Goal: Communication & Community: Share content

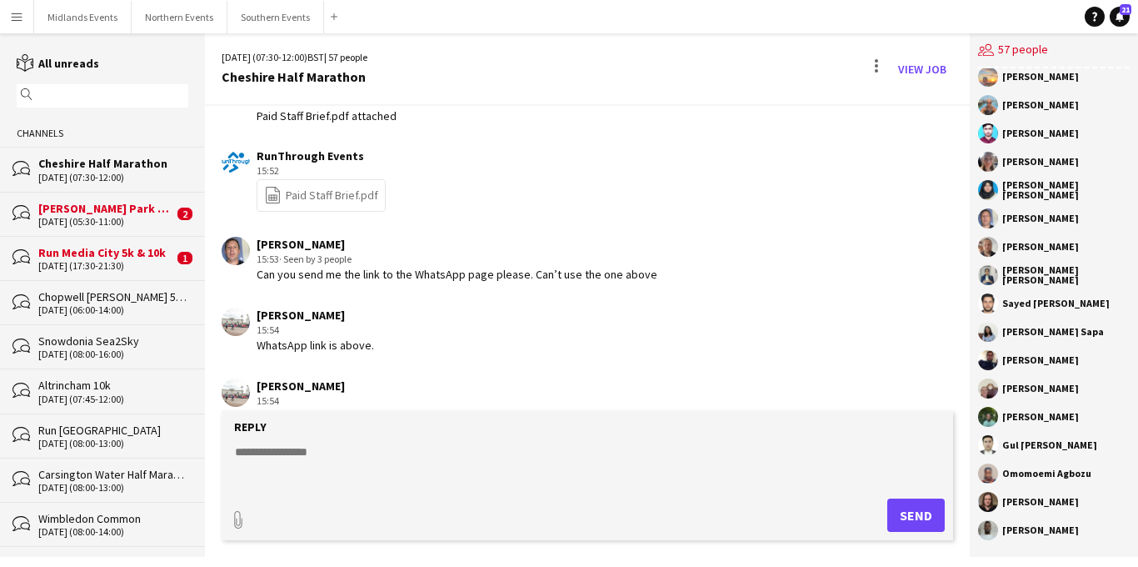
scroll to position [1727, 0]
click at [92, 17] on button "Midlands Events Close" at bounding box center [83, 17] width 98 height 33
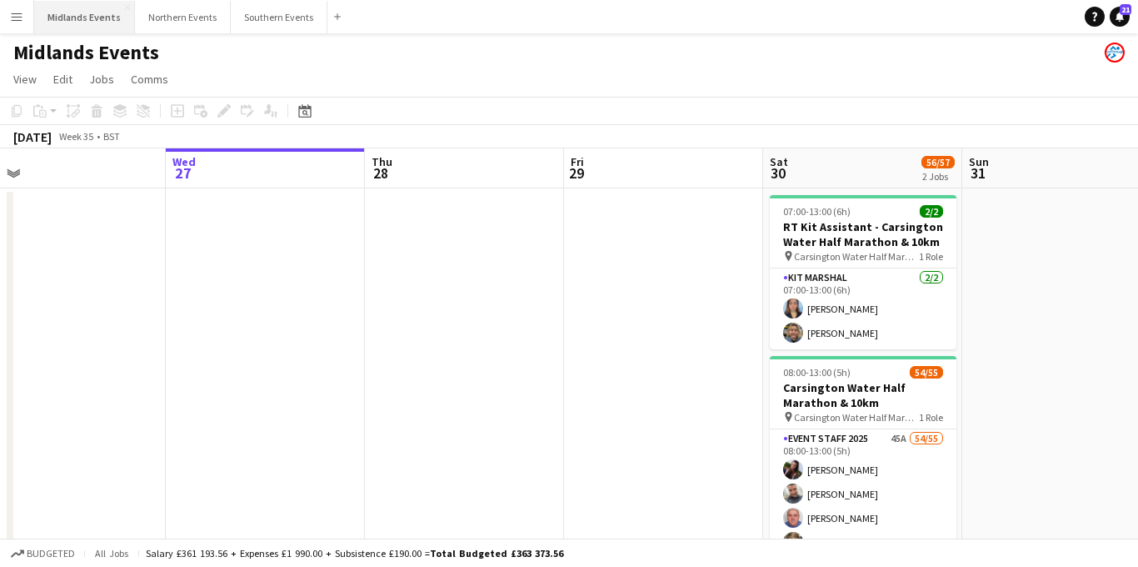
scroll to position [0, 477]
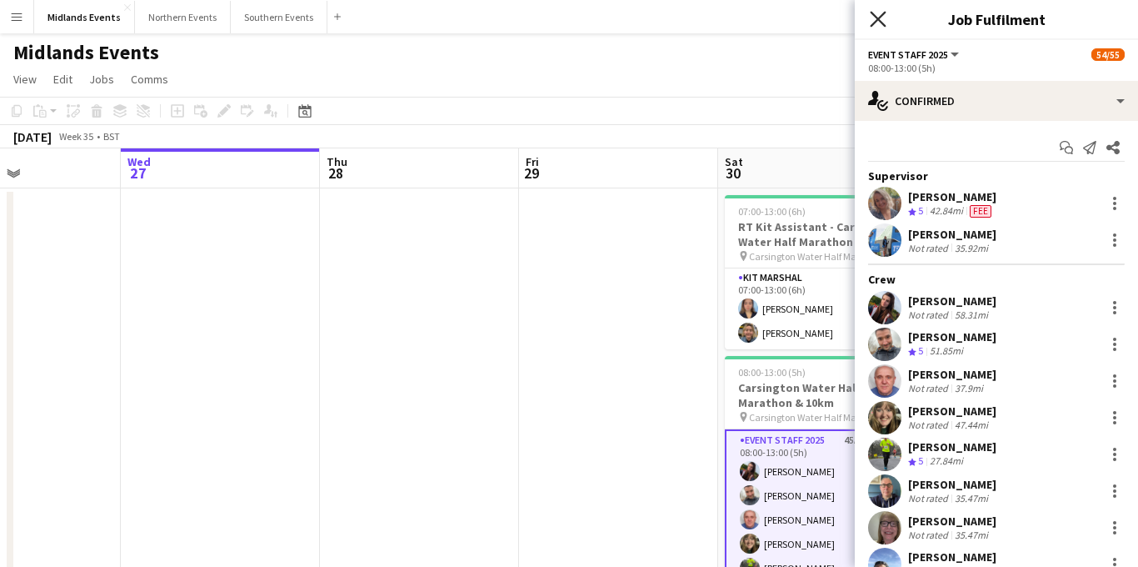
click at [877, 18] on icon at bounding box center [878, 19] width 16 height 16
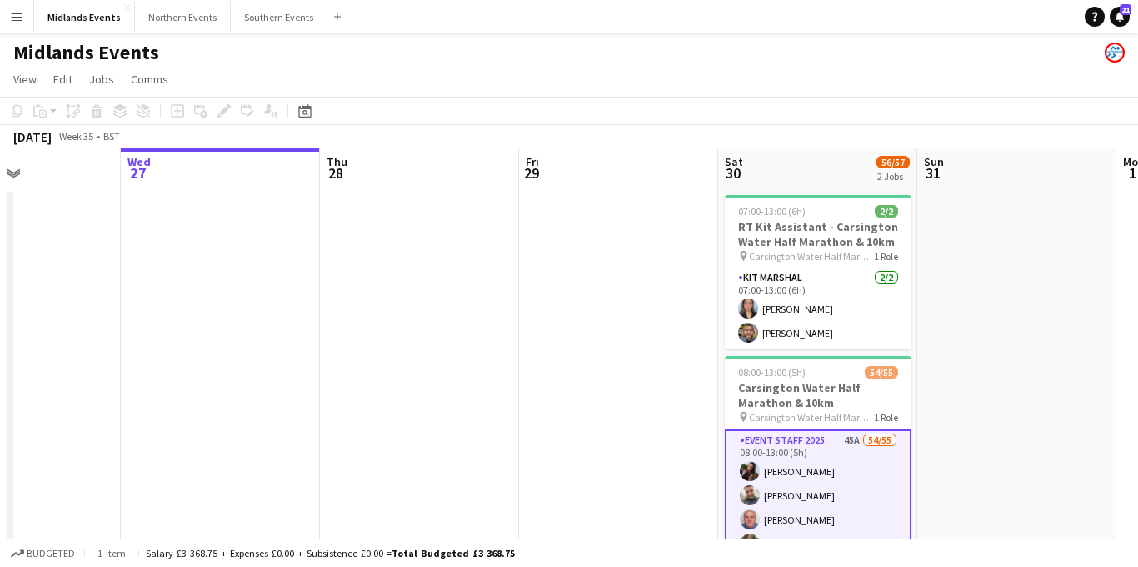
scroll to position [0, 502]
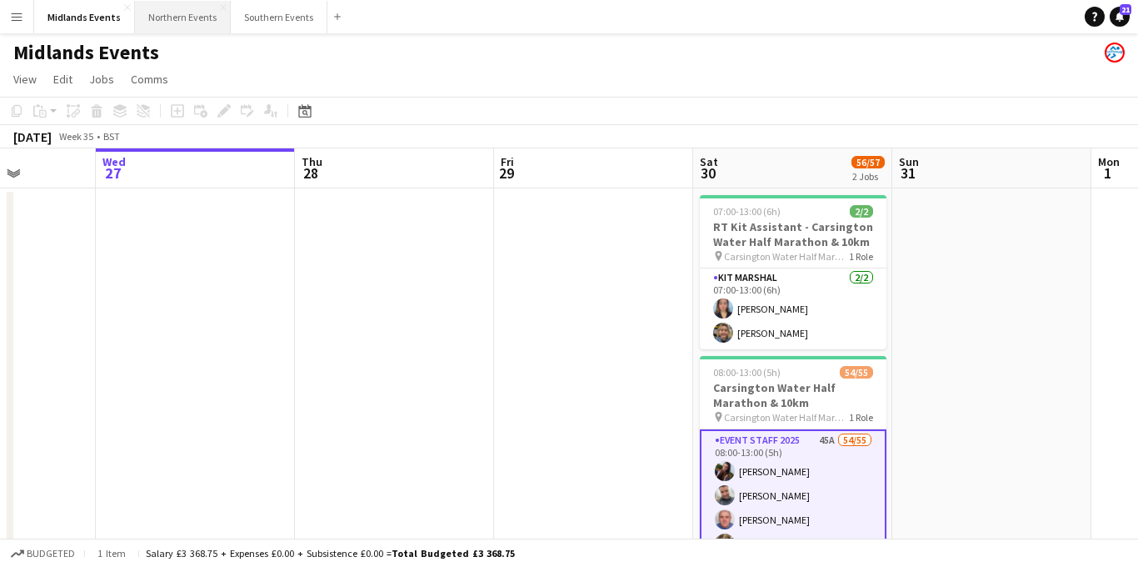
click at [169, 25] on button "Northern Events Close" at bounding box center [183, 17] width 96 height 33
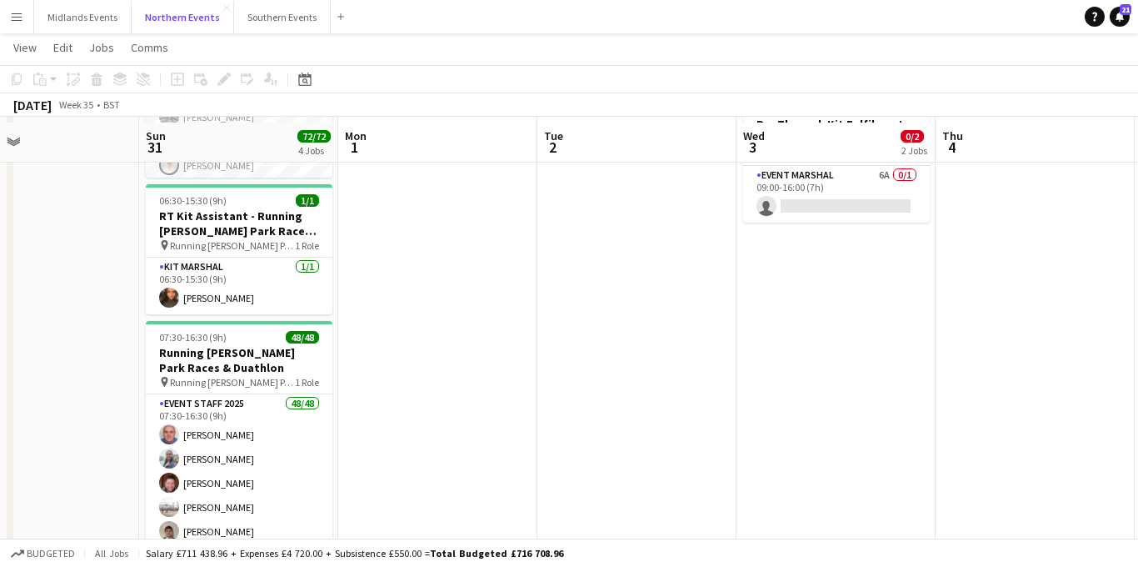
scroll to position [407, 0]
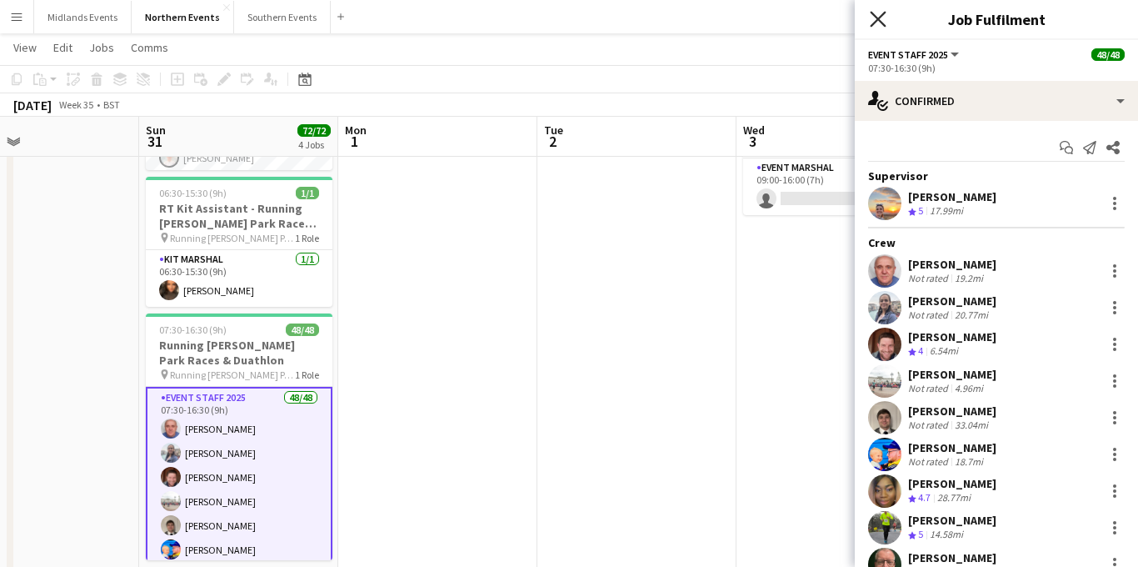
click at [879, 20] on icon at bounding box center [878, 19] width 16 height 16
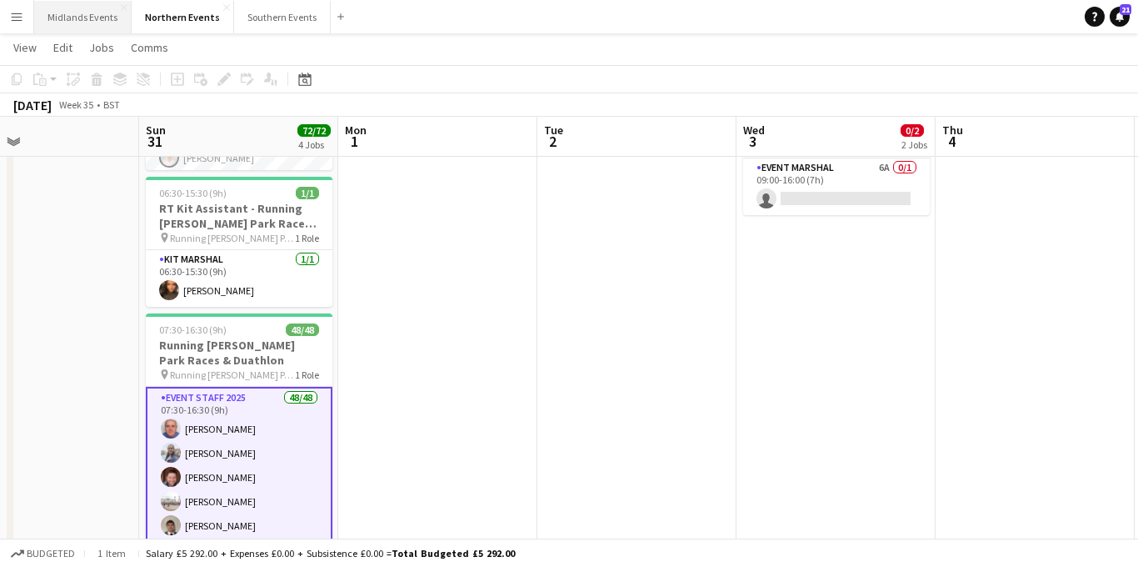
click at [97, 23] on button "Midlands Events Close" at bounding box center [83, 17] width 98 height 33
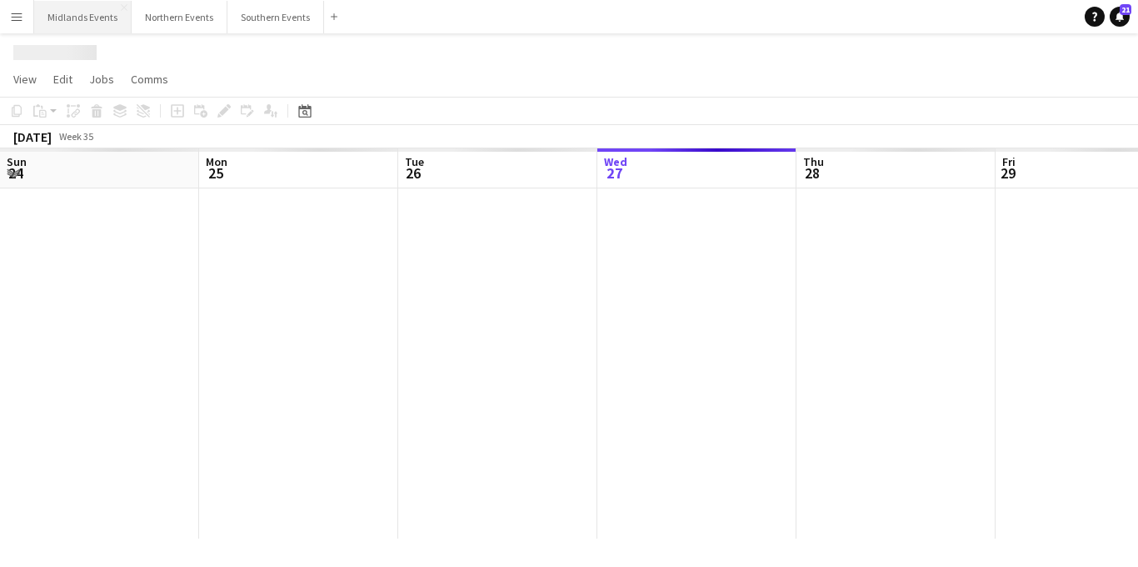
scroll to position [0, 398]
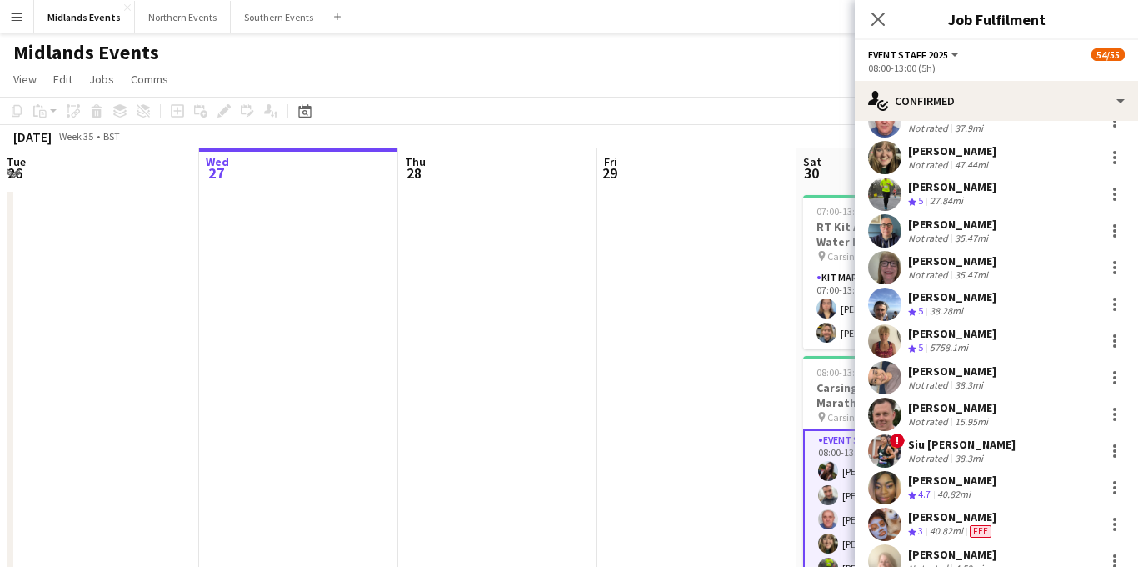
scroll to position [268, 0]
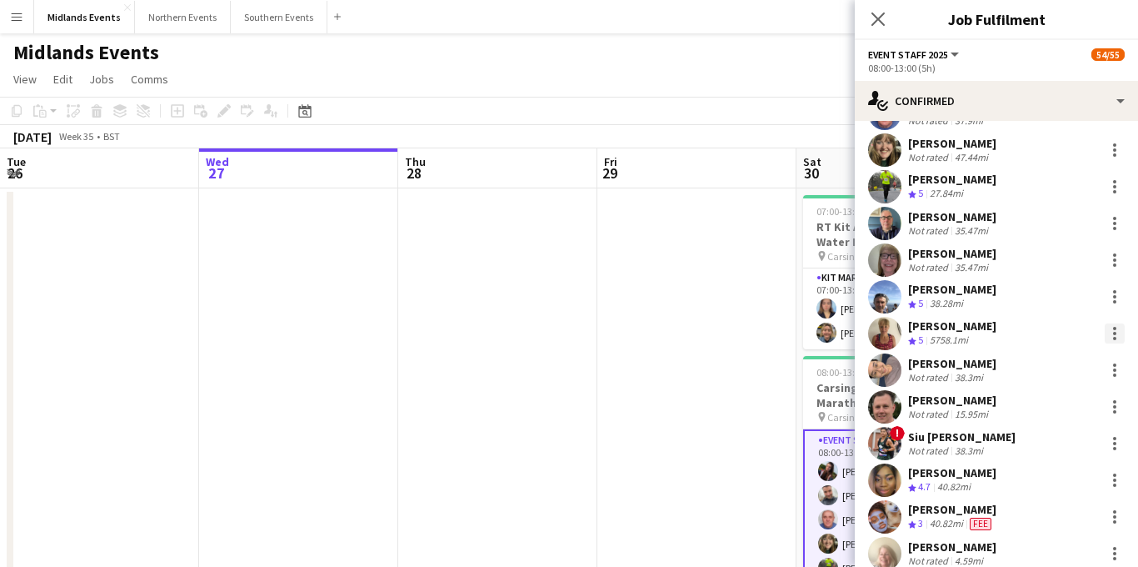
click at [1109, 333] on div at bounding box center [1115, 333] width 20 height 20
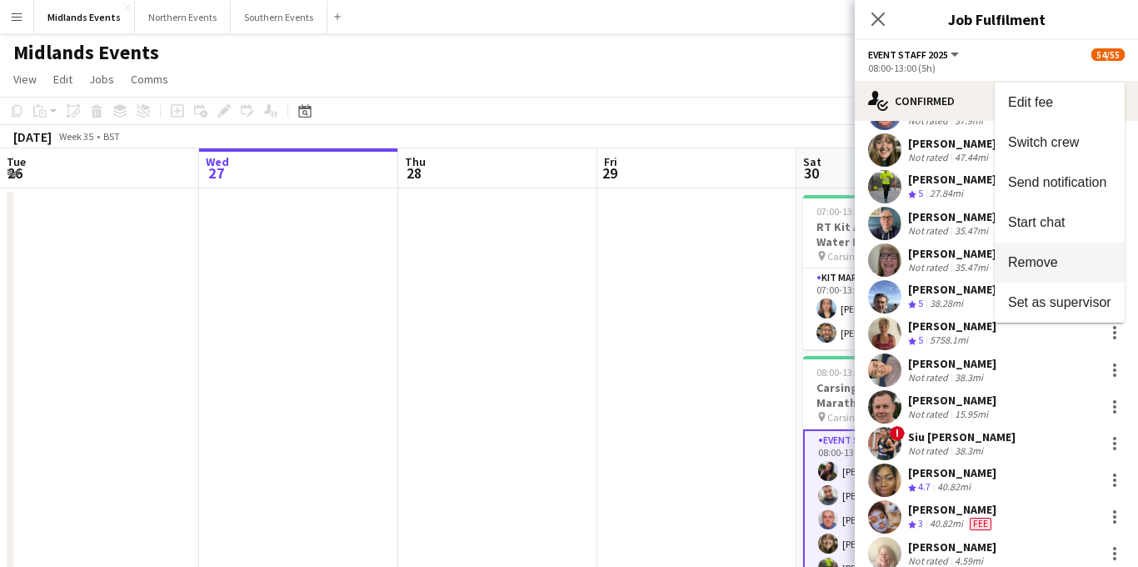
click at [1049, 264] on span "Remove" at bounding box center [1033, 261] width 50 height 14
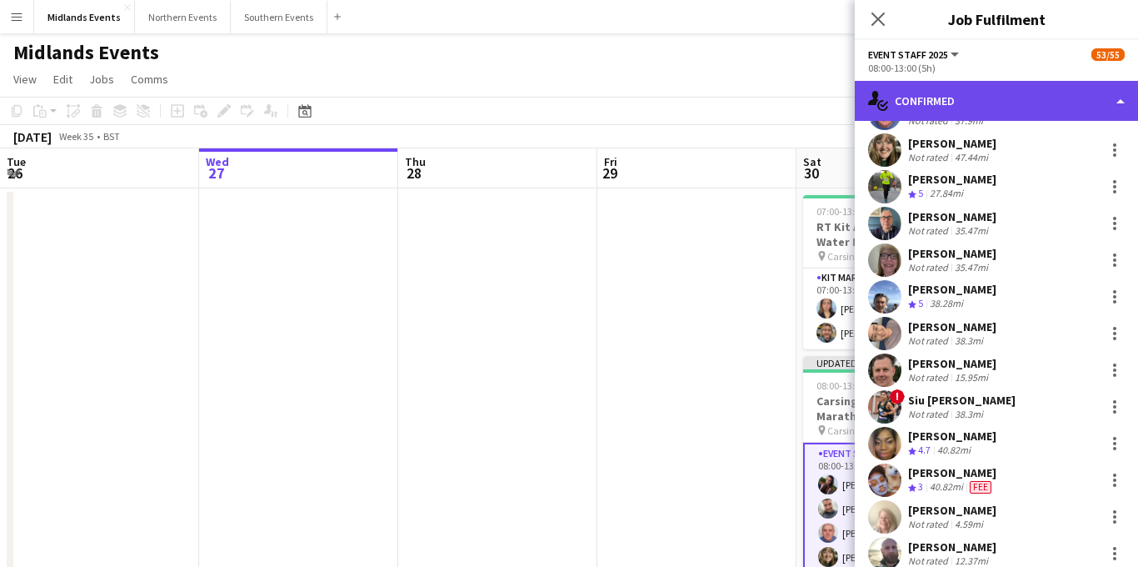
click at [998, 103] on div "single-neutral-actions-check-2 Confirmed" at bounding box center [996, 101] width 283 height 40
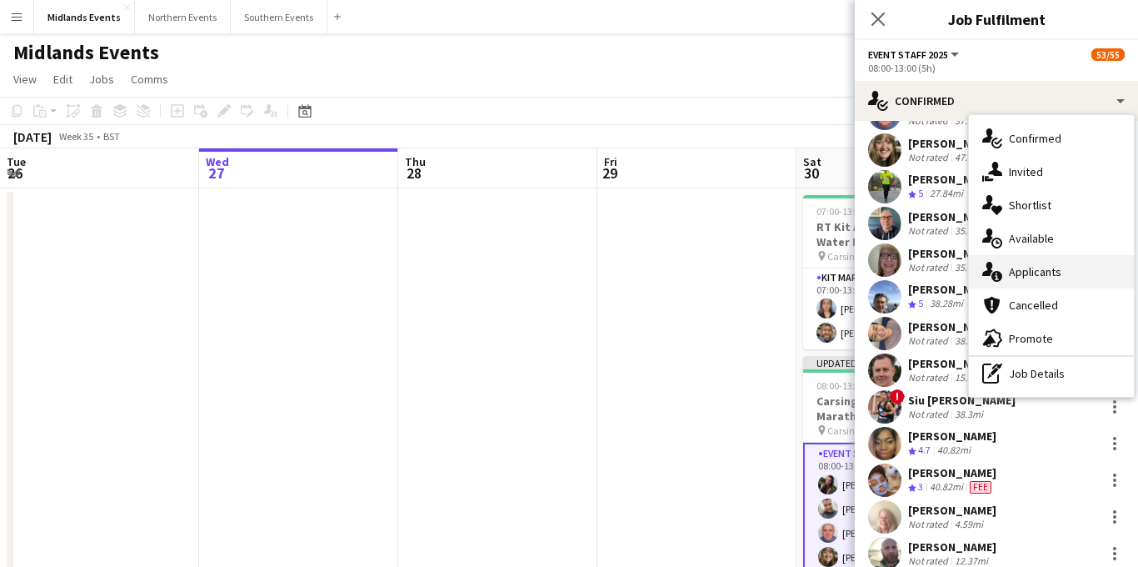
click at [1019, 266] on div "single-neutral-actions-information Applicants" at bounding box center [1051, 271] width 165 height 33
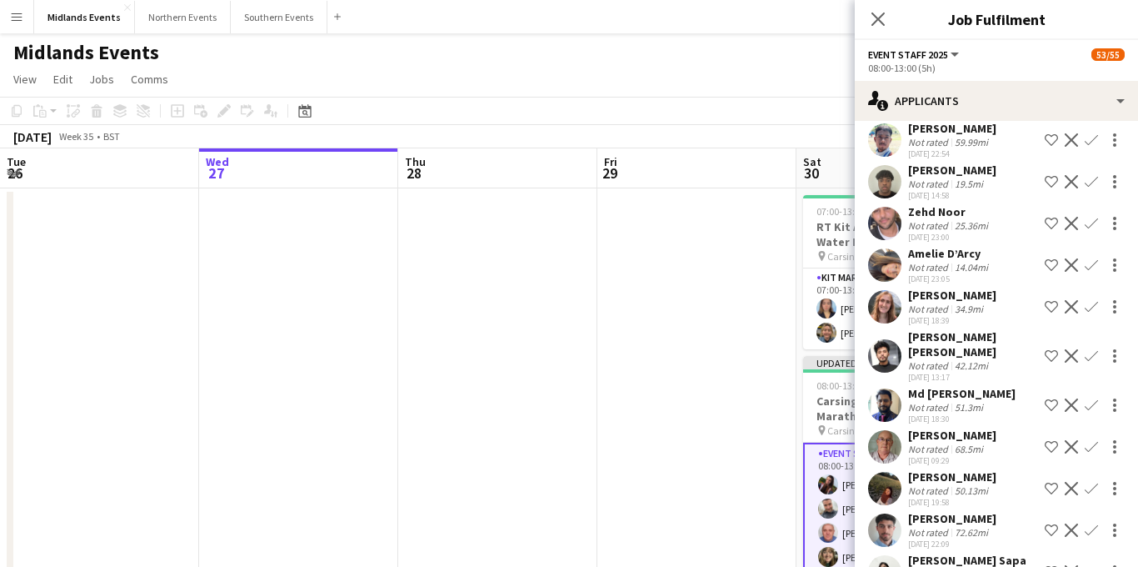
scroll to position [1469, 0]
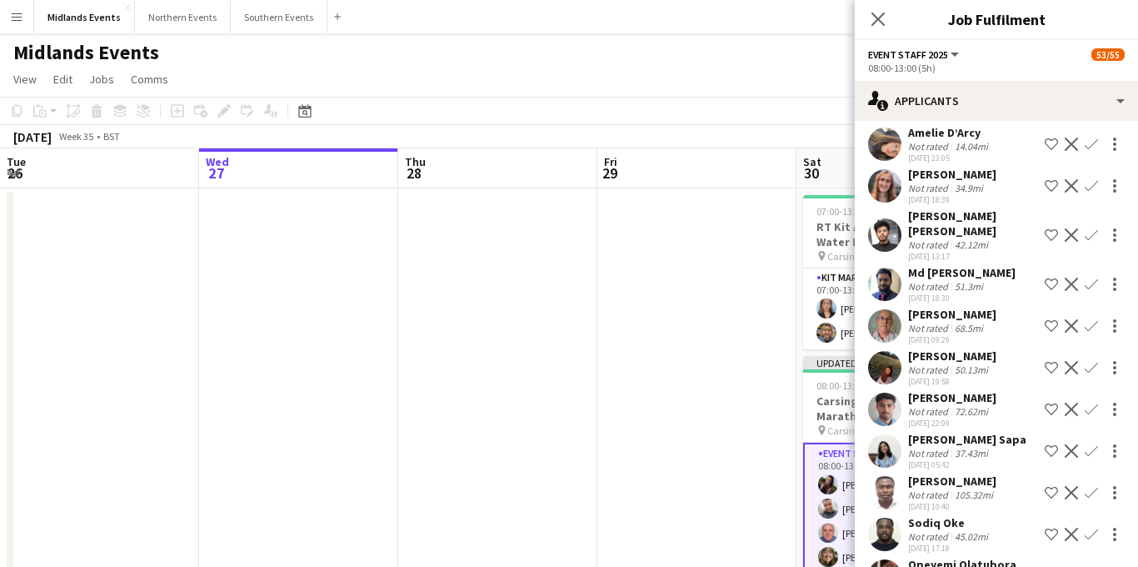
click at [1089, 319] on app-icon "Confirm" at bounding box center [1091, 325] width 13 height 13
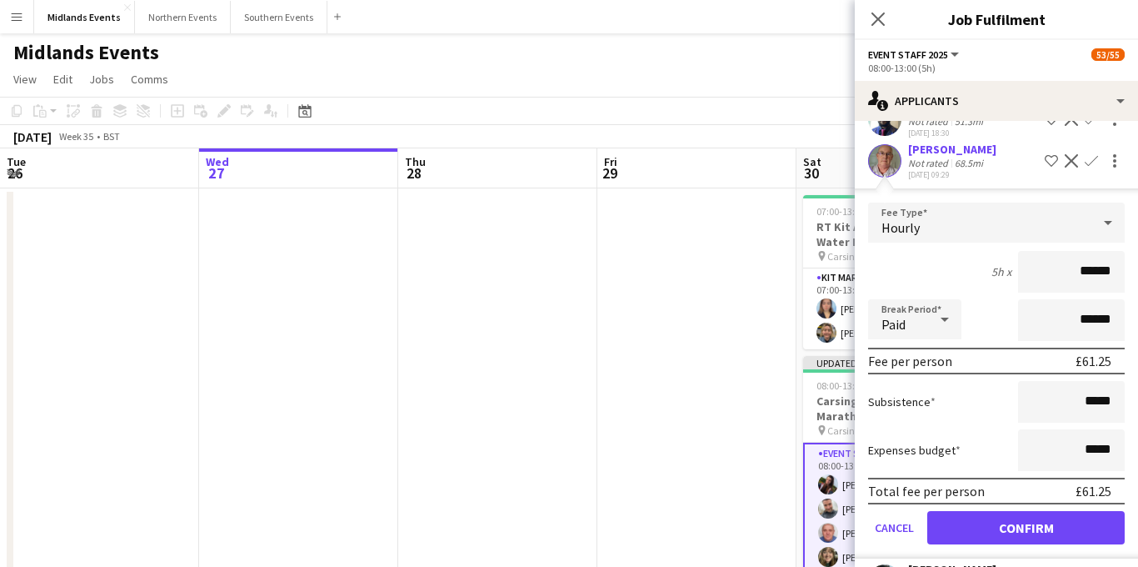
scroll to position [1648, 0]
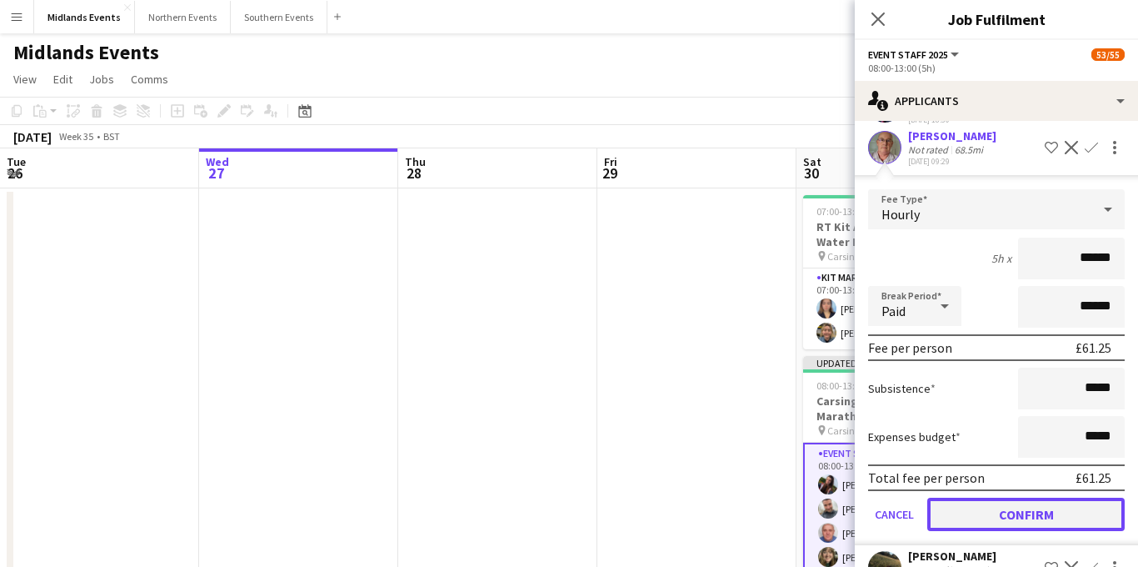
click at [983, 498] on button "Confirm" at bounding box center [1027, 514] width 198 height 33
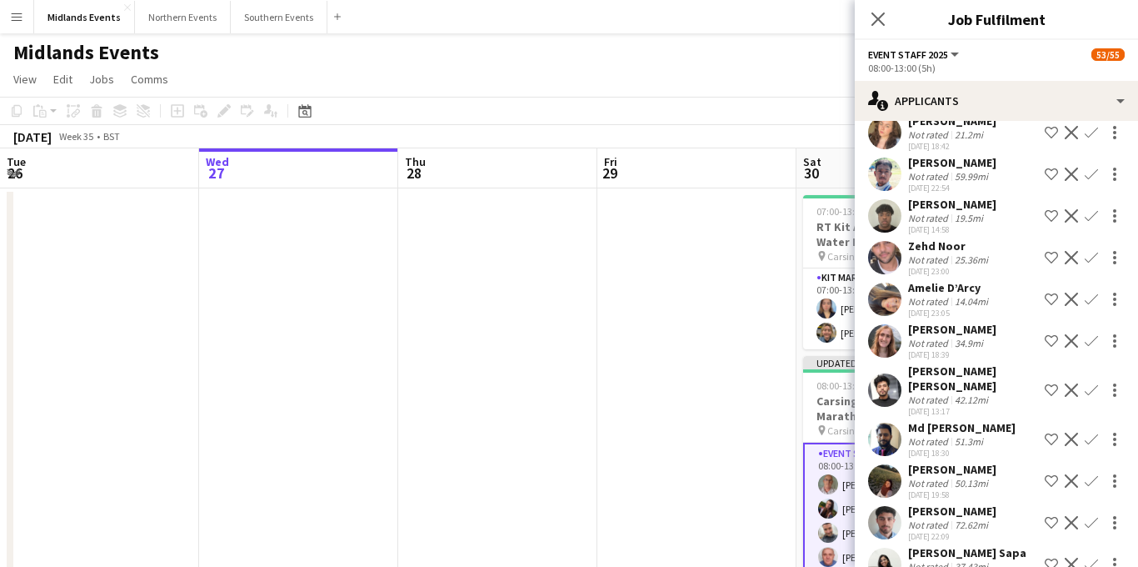
scroll to position [1308, 0]
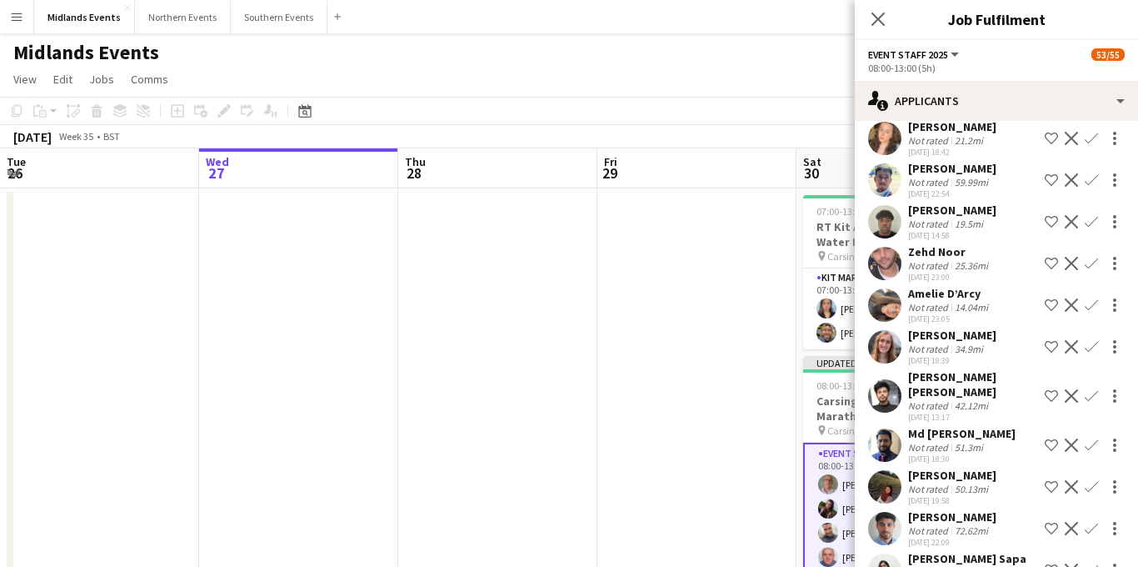
click at [1089, 298] on app-icon "Confirm" at bounding box center [1091, 304] width 13 height 13
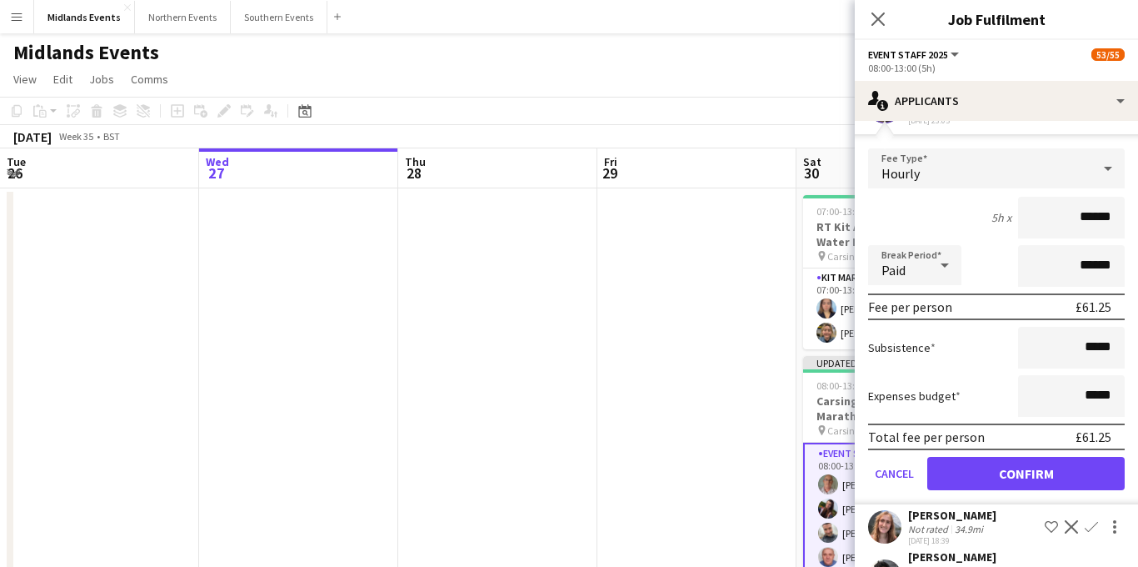
scroll to position [1523, 0]
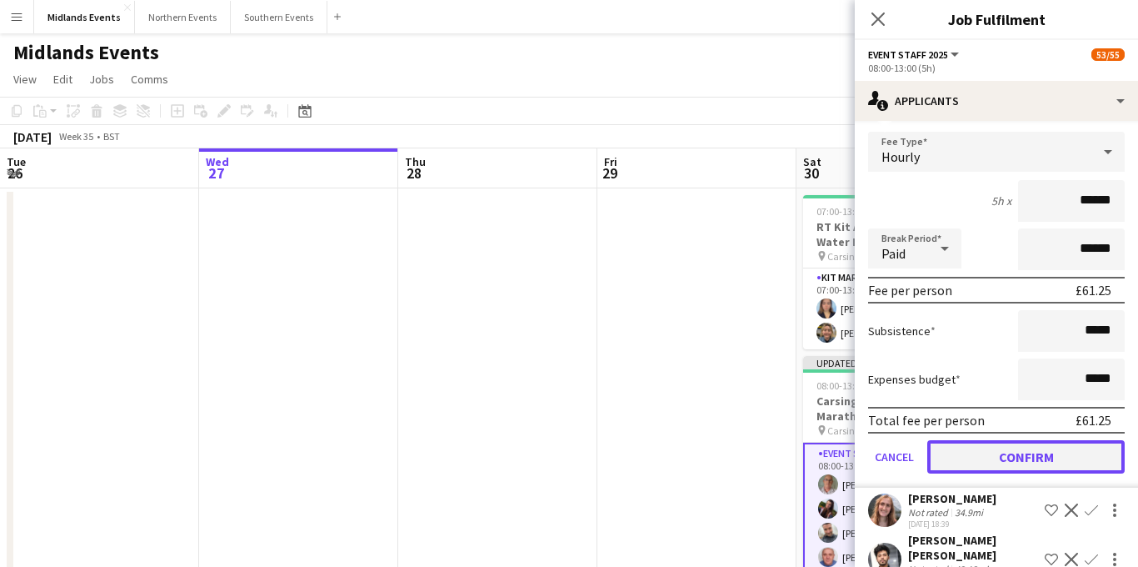
click at [986, 440] on button "Confirm" at bounding box center [1027, 456] width 198 height 33
click at [881, 16] on icon at bounding box center [878, 19] width 13 height 13
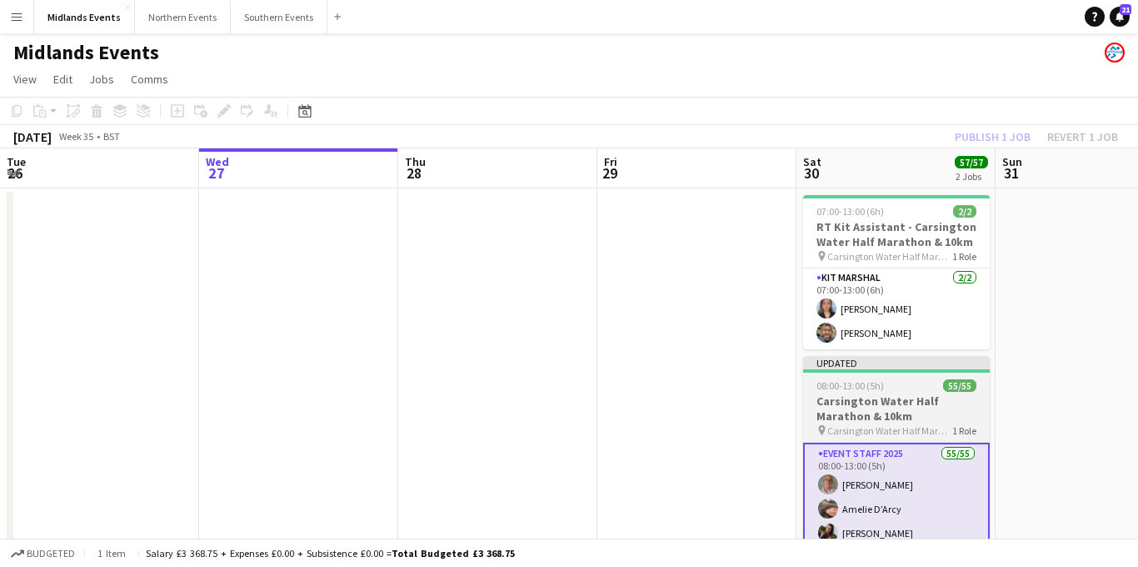
click at [852, 406] on h3 "Carsington Water Half Marathon & 10km" at bounding box center [896, 408] width 187 height 30
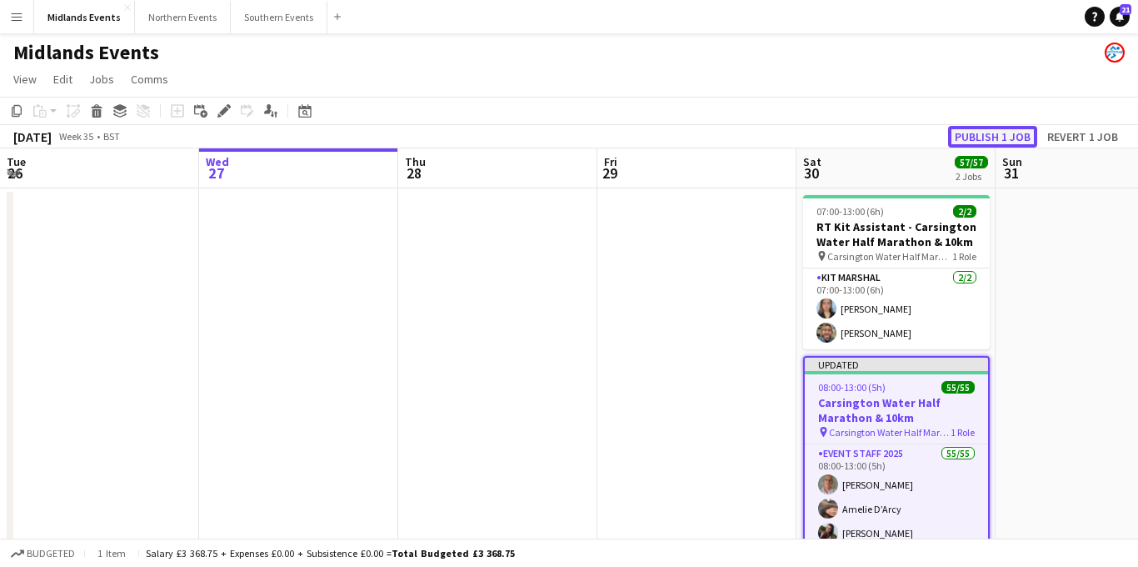
click at [989, 133] on button "Publish 1 job" at bounding box center [992, 137] width 89 height 22
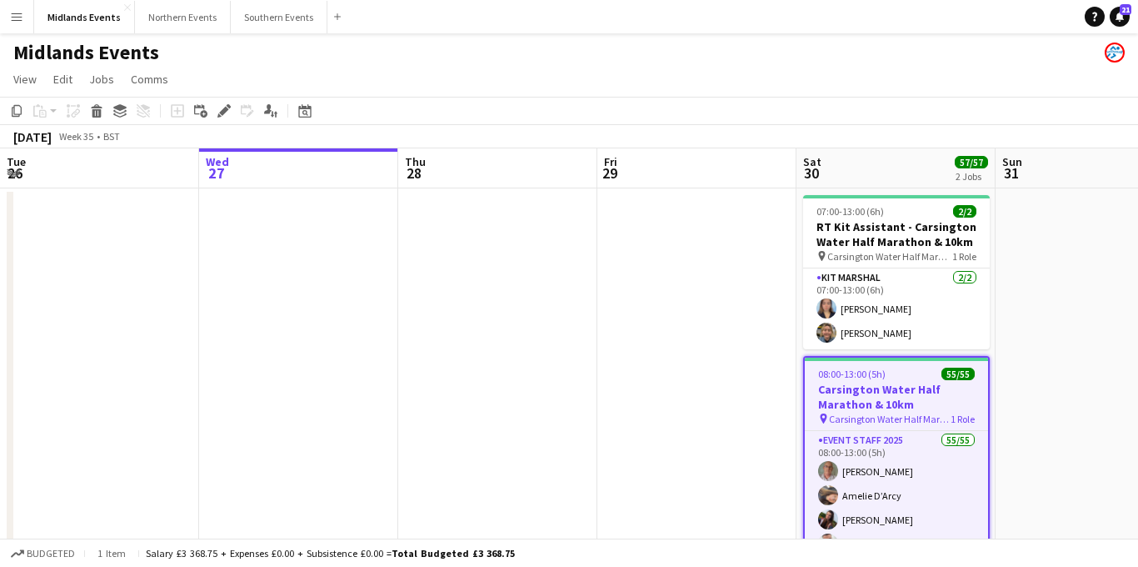
click at [19, 16] on app-icon "Menu" at bounding box center [16, 16] width 13 height 13
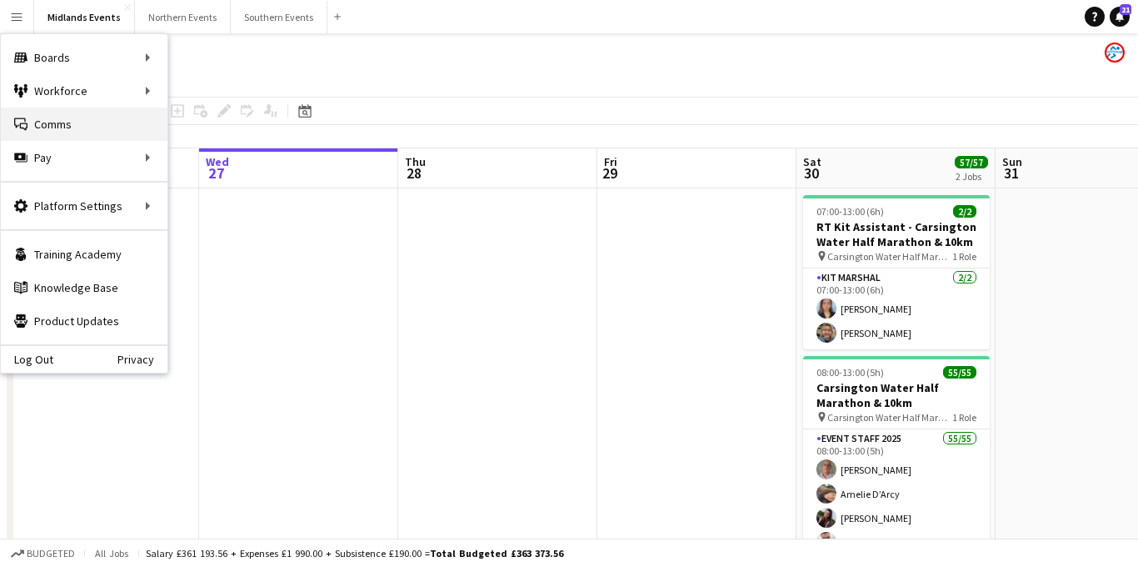
click at [58, 125] on link "Comms Comms" at bounding box center [84, 124] width 167 height 33
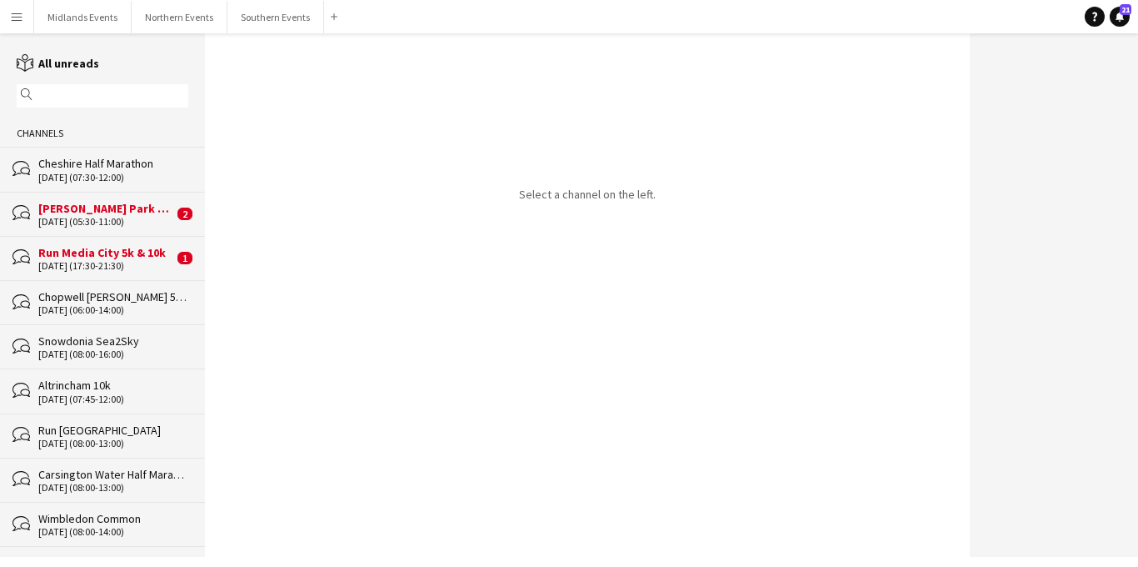
click at [139, 163] on div "Cheshire Half Marathon" at bounding box center [113, 163] width 150 height 15
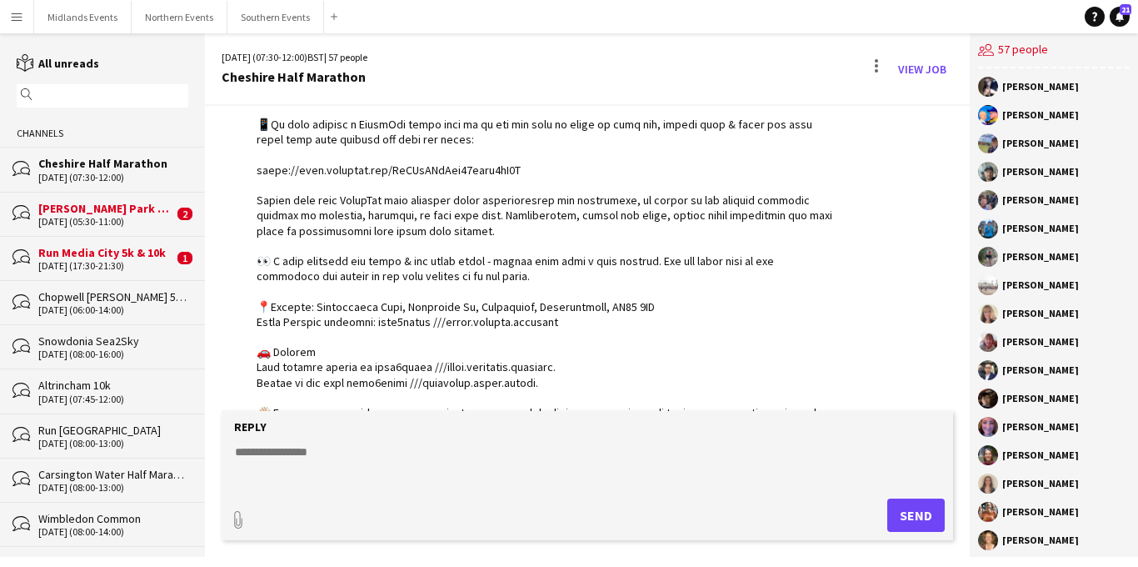
scroll to position [708, 0]
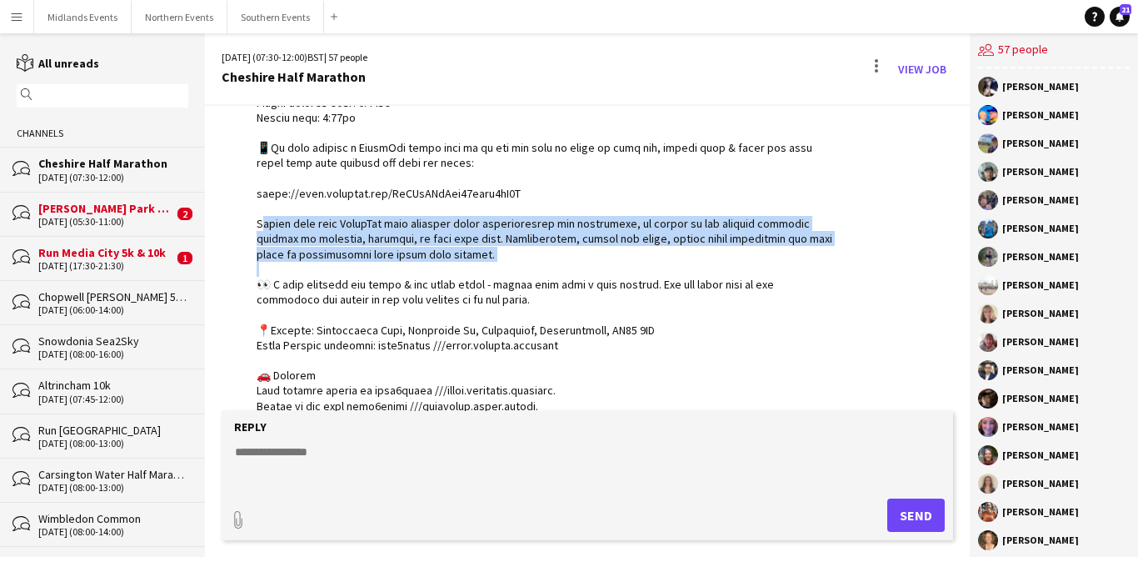
drag, startPoint x: 249, startPoint y: 222, endPoint x: 506, endPoint y: 270, distance: 261.2
click at [506, 270] on div "RunThrough Events 15:49 · Seen by 17 people" at bounding box center [528, 299] width 613 height 1228
copy div "lease note this WhatsApp chat includes other organisations and volunteers, so p…"
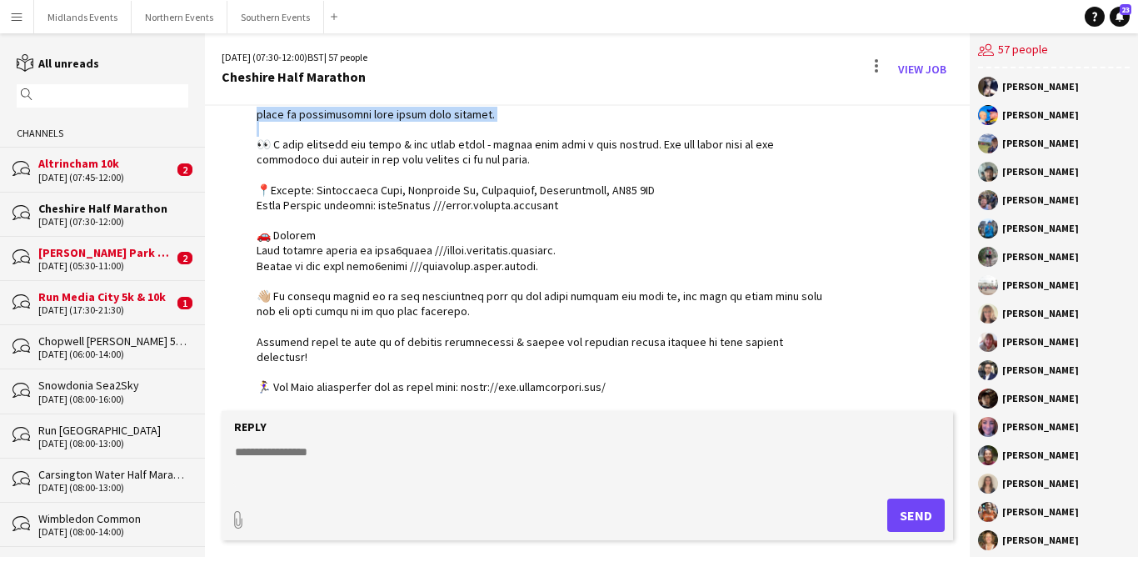
scroll to position [893, 0]
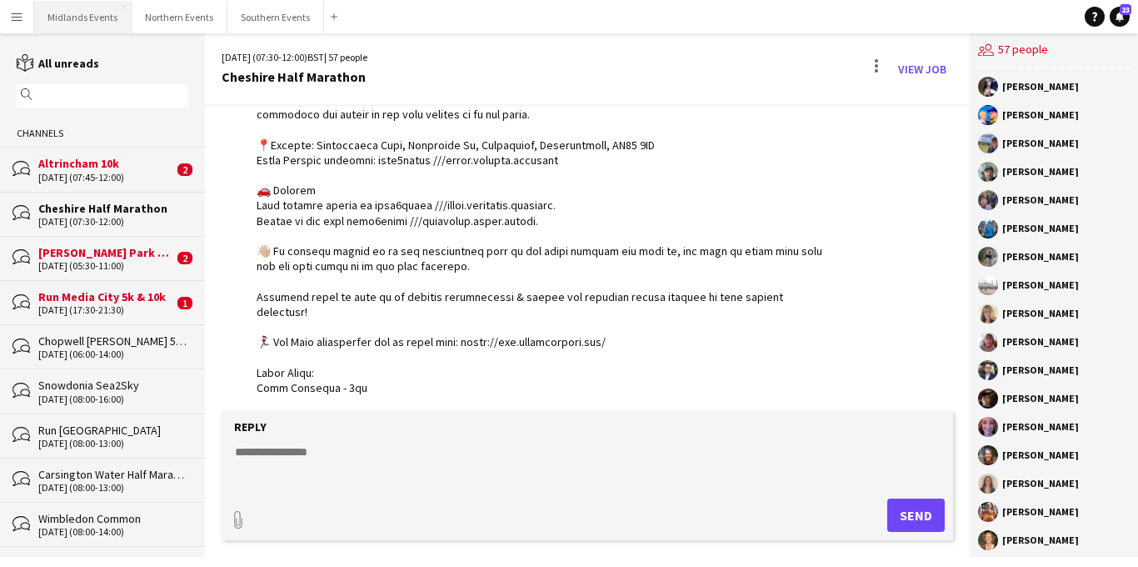
click at [83, 19] on button "Midlands Events Close" at bounding box center [83, 17] width 98 height 33
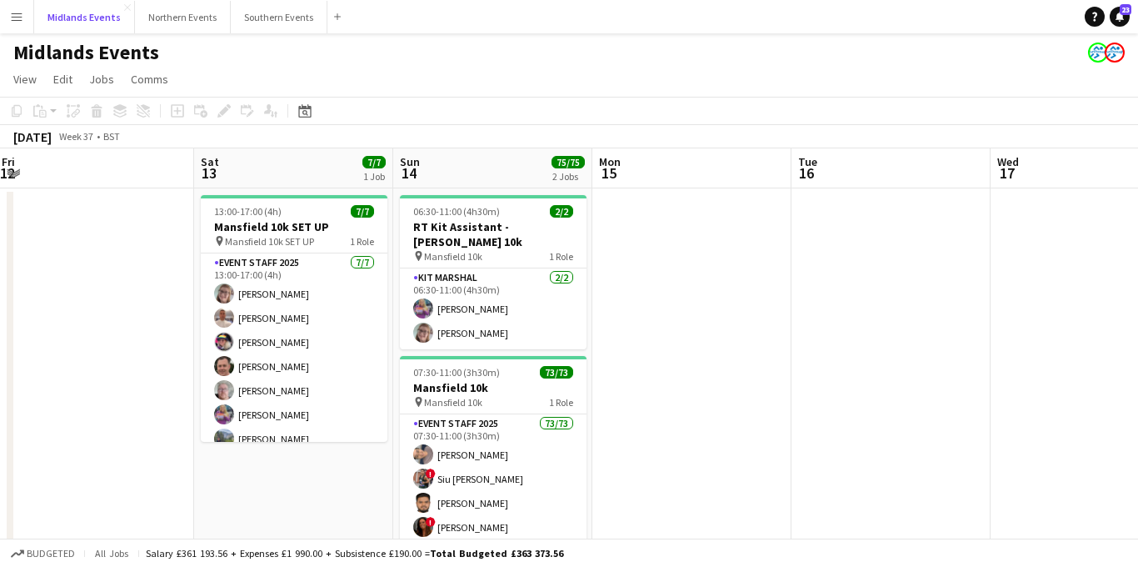
scroll to position [0, 604]
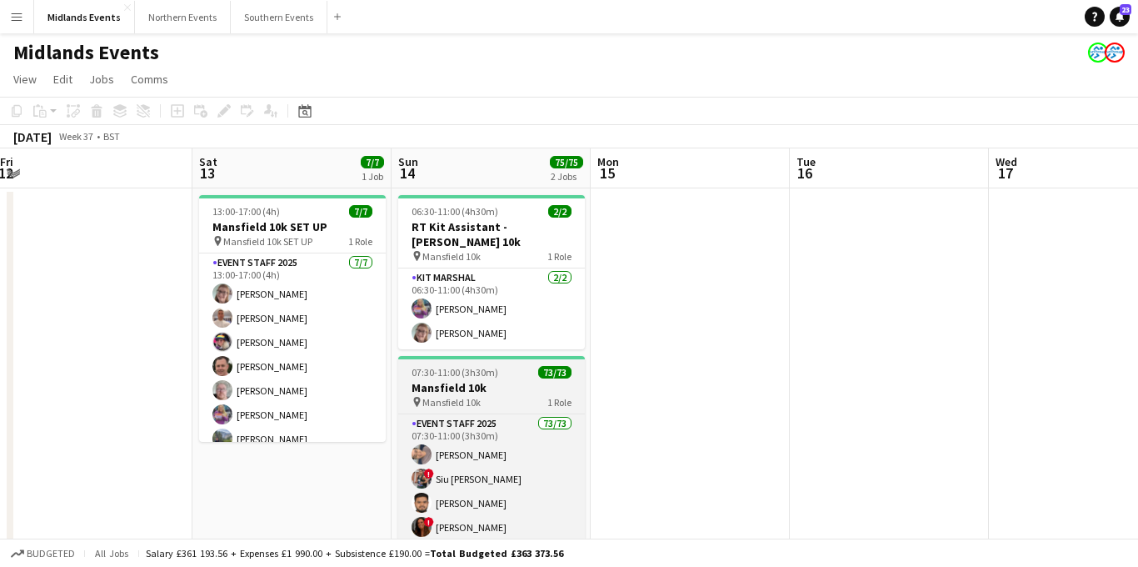
click at [483, 380] on h3 "Mansfield 10k" at bounding box center [491, 387] width 187 height 15
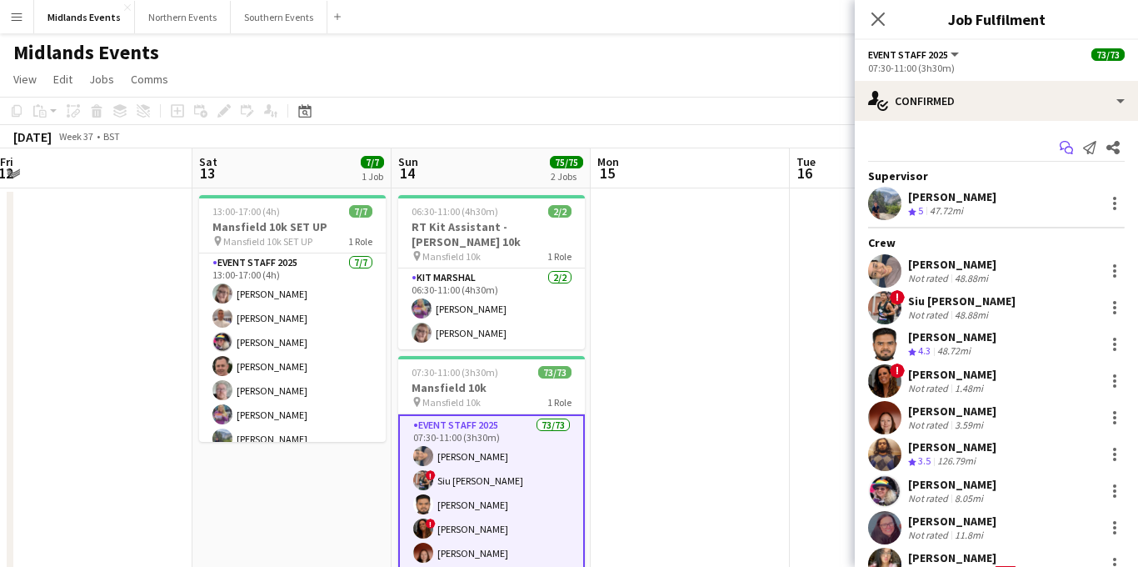
click at [1063, 147] on icon "Start chat" at bounding box center [1066, 147] width 13 height 13
click at [1065, 147] on icon "Start chat" at bounding box center [1066, 147] width 13 height 13
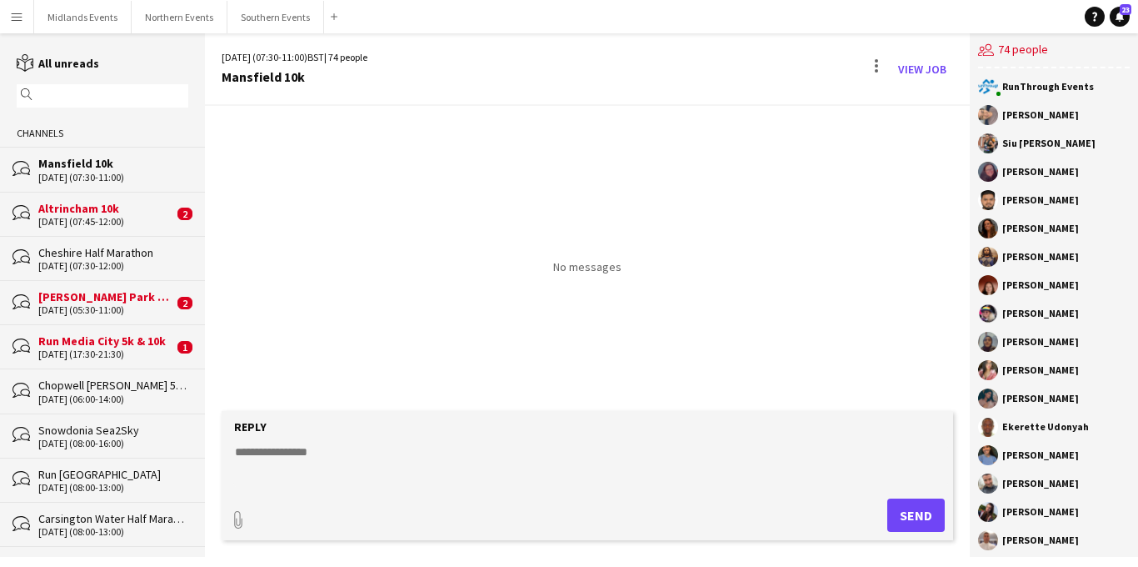
paste textarea "**********"
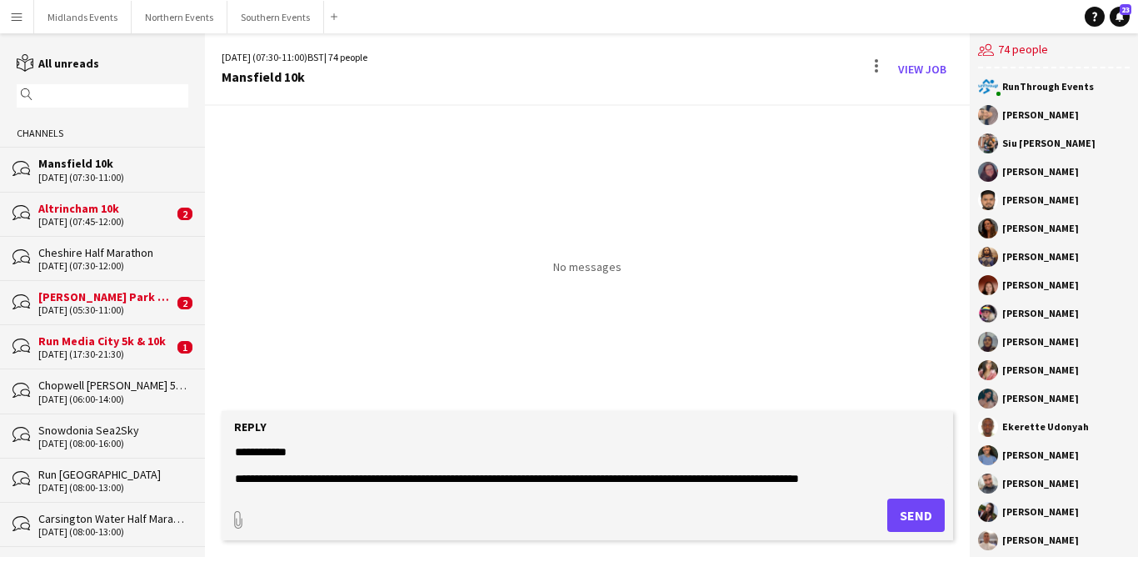
scroll to position [912, 0]
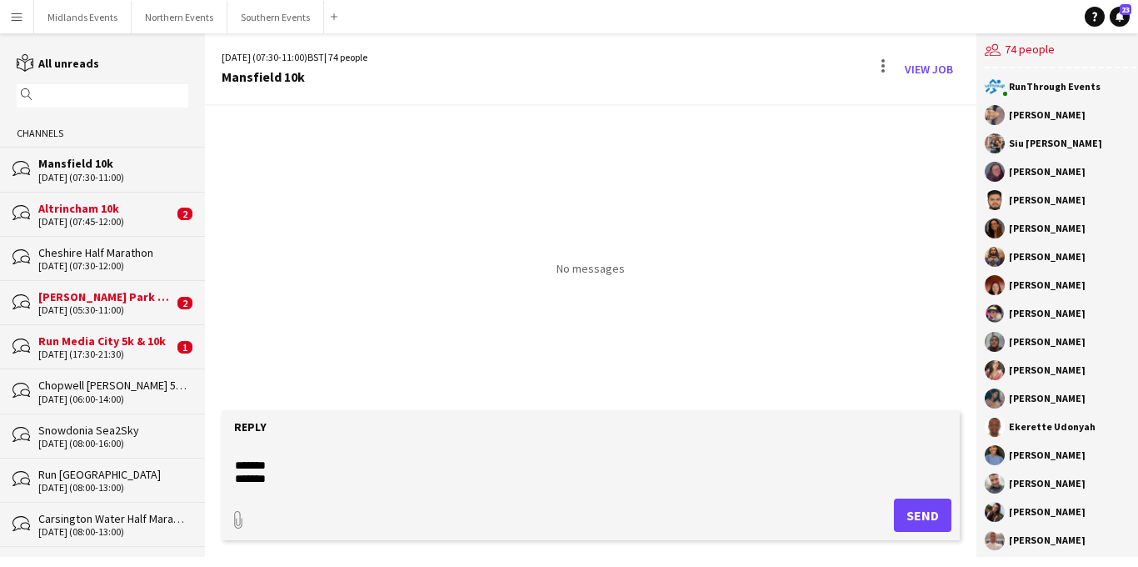
type textarea "**********"
click at [899, 523] on button "Send" at bounding box center [923, 514] width 58 height 33
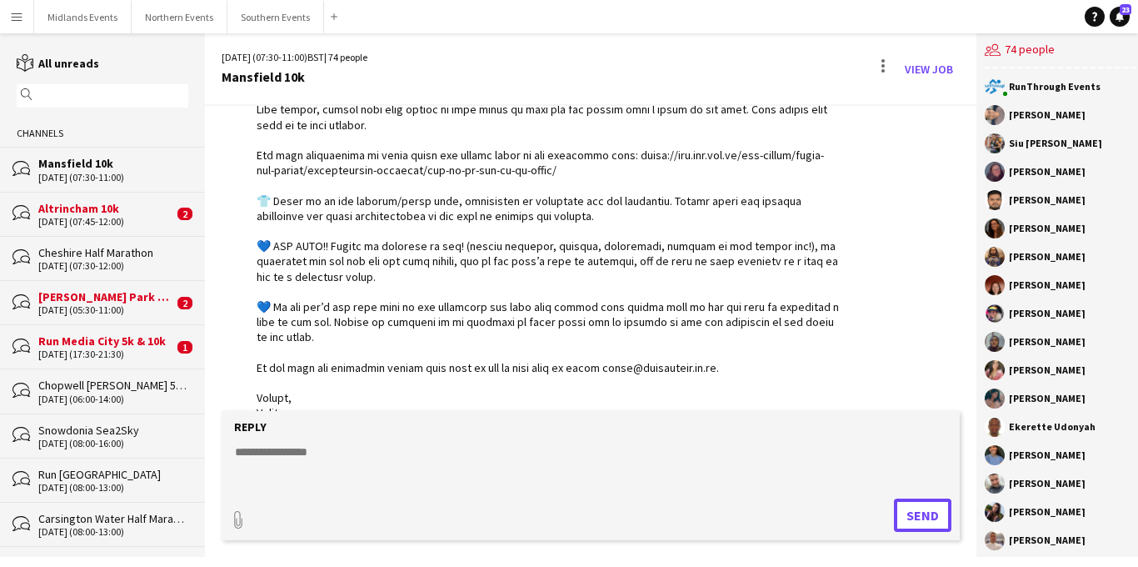
scroll to position [958, 0]
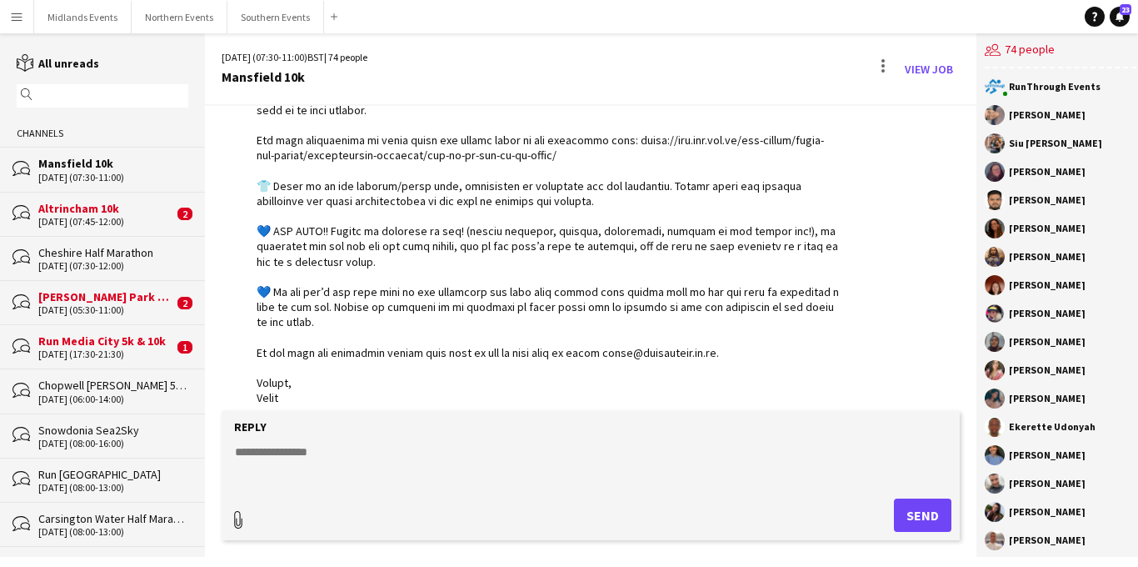
type input "**********"
click at [897, 506] on span "Upload Upload" at bounding box center [903, 513] width 73 height 20
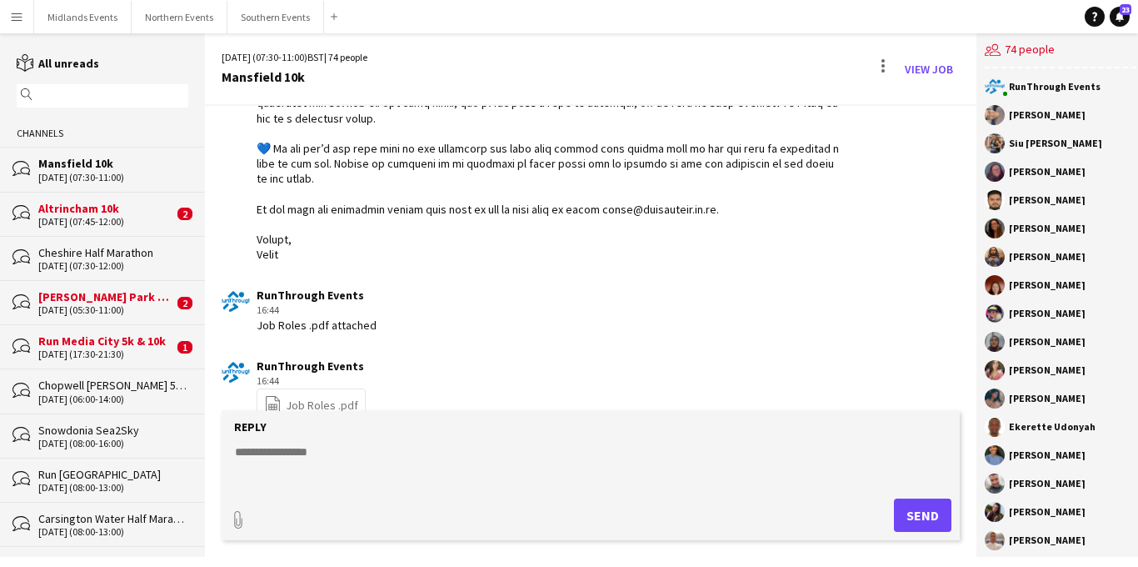
type input "**********"
click at [893, 514] on span "Upload Upload" at bounding box center [903, 513] width 73 height 20
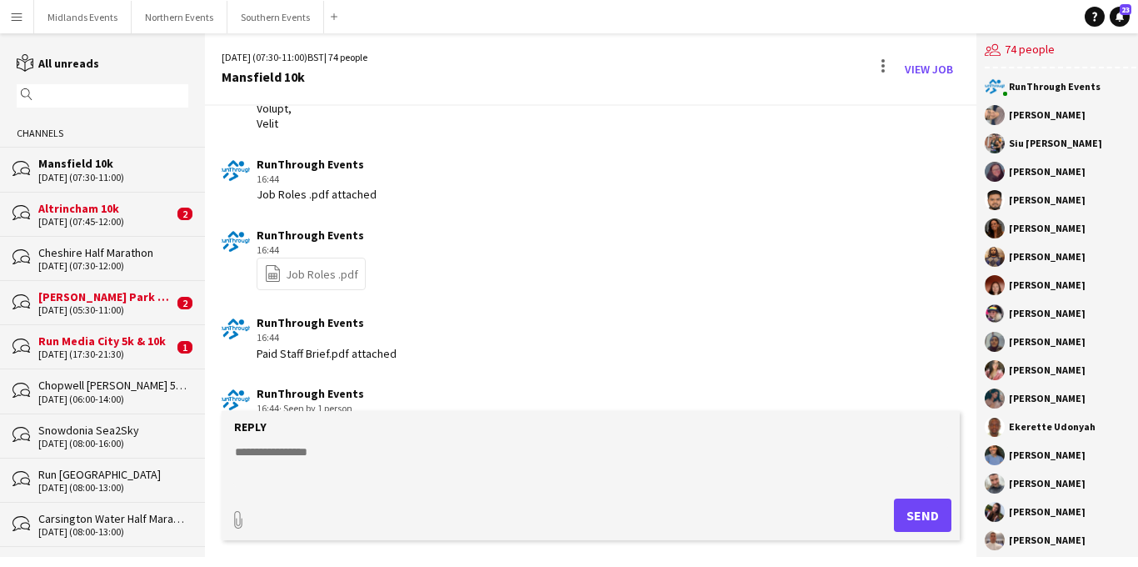
scroll to position [1276, 0]
